Goal: Find specific page/section: Find specific page/section

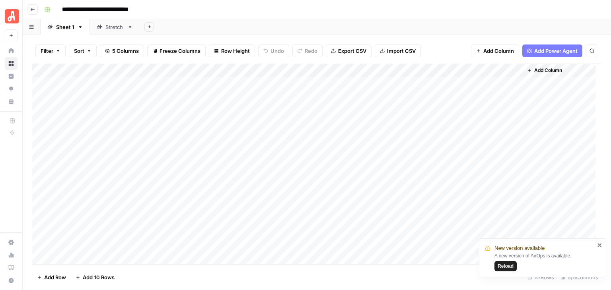
click at [597, 244] on icon "close" at bounding box center [600, 245] width 6 height 6
click at [113, 245] on div "Add Column" at bounding box center [316, 164] width 569 height 201
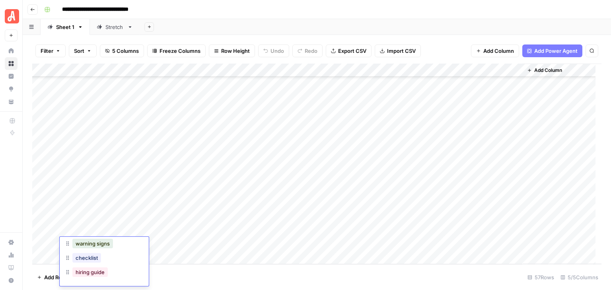
scroll to position [60, 0]
click at [196, 12] on div "**********" at bounding box center [322, 9] width 562 height 13
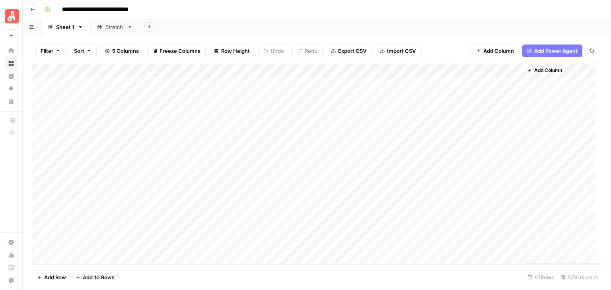
scroll to position [0, 0]
click at [111, 25] on div "Stretch" at bounding box center [114, 27] width 19 height 8
click at [64, 28] on div "Sheet 1" at bounding box center [65, 27] width 18 height 8
click at [600, 244] on icon "close" at bounding box center [599, 245] width 4 height 4
